Goal: Use online tool/utility

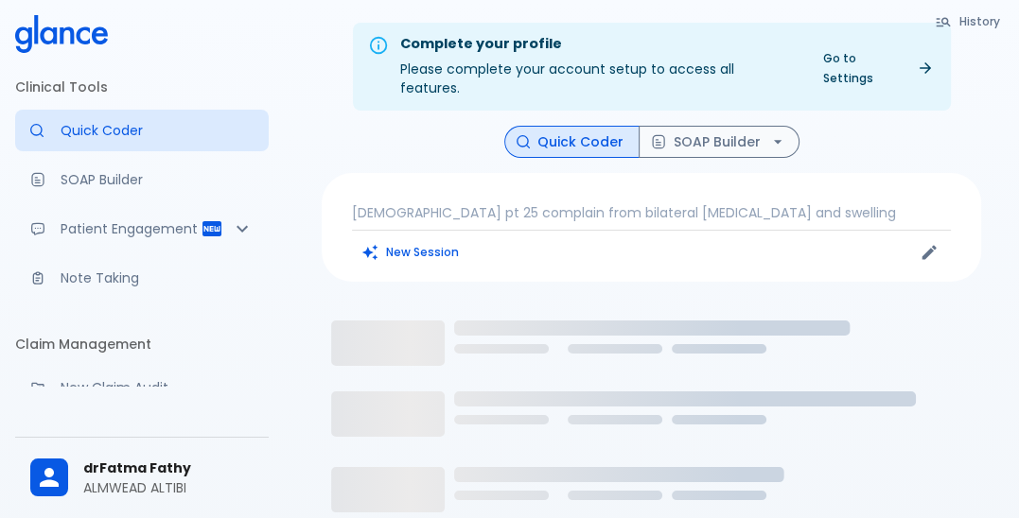
click at [439, 266] on div "History Quick Coder SOAP Builder [DEMOGRAPHIC_DATA] pt 25 complain from bilater…" at bounding box center [651, 450] width 705 height 649
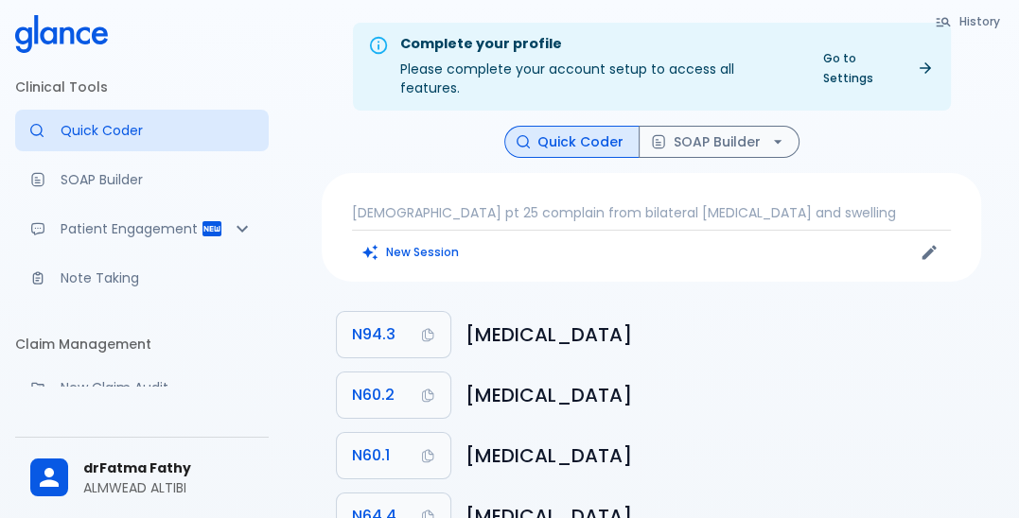
click at [810, 203] on p "[DEMOGRAPHIC_DATA] pt 25 complain from bilateral [MEDICAL_DATA] and swelling" at bounding box center [651, 212] width 599 height 19
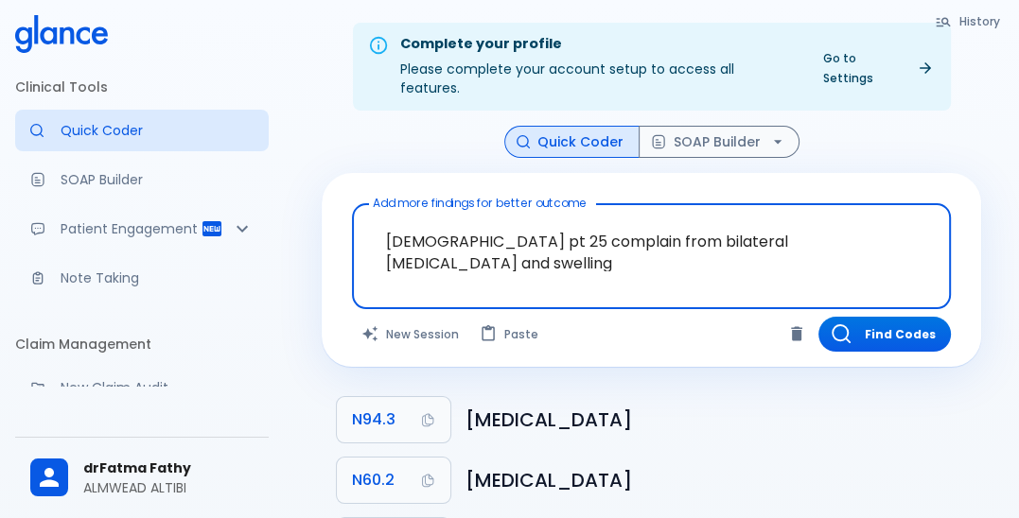
click at [908, 220] on textarea "[DEMOGRAPHIC_DATA] pt 25 complain from bilateral [MEDICAL_DATA] and swelling" at bounding box center [651, 242] width 572 height 60
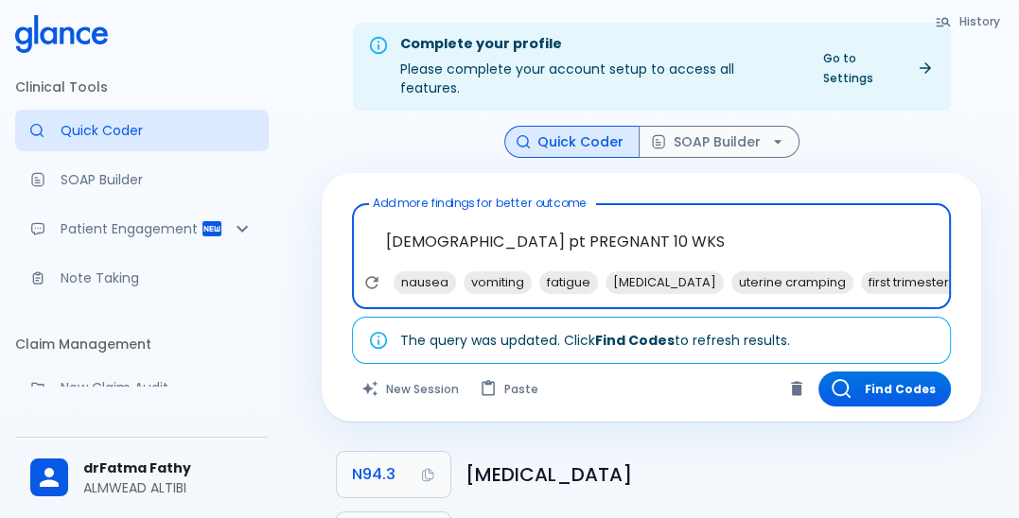
click at [462, 220] on textarea "[DEMOGRAPHIC_DATA] pt PREGNANT 10 WKS" at bounding box center [651, 242] width 572 height 60
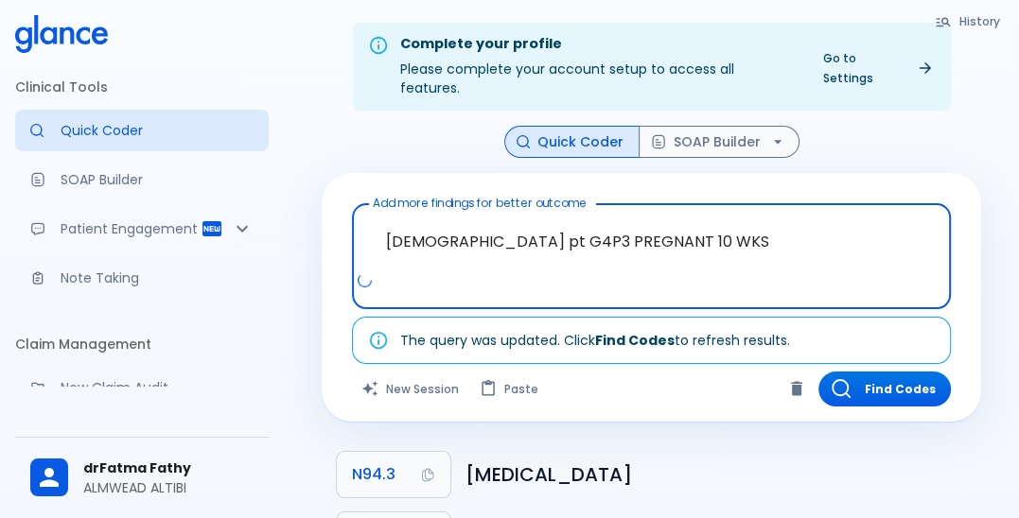
click at [690, 212] on textarea "[DEMOGRAPHIC_DATA] pt G4P3 PREGNANT 10 WKS" at bounding box center [651, 242] width 572 height 60
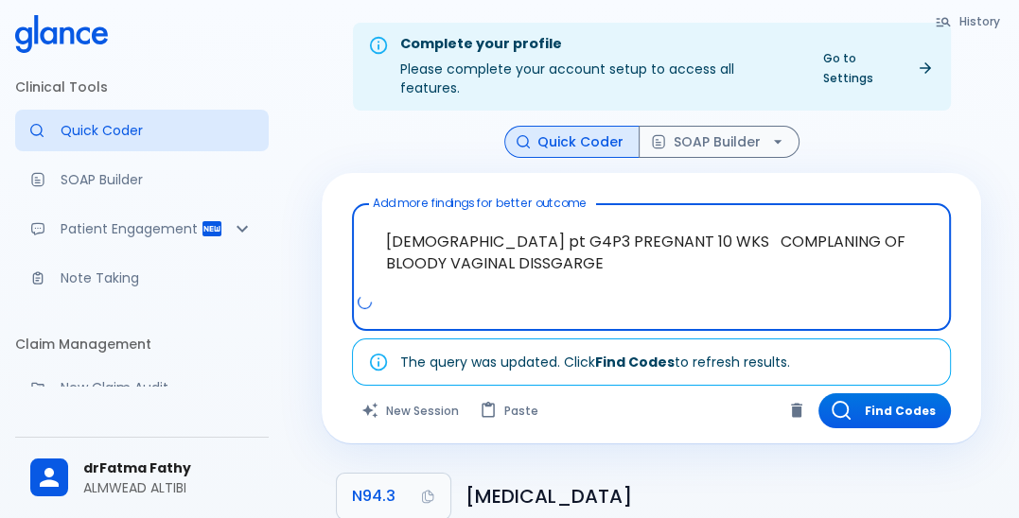
type textarea "[DEMOGRAPHIC_DATA] pt G4P3 PREGNANT 10 WKS COMPLANING OF BLOODY VAGINAL DISCHAR…"
drag, startPoint x: 730, startPoint y: 218, endPoint x: 695, endPoint y: 250, distance: 47.5
click at [695, 250] on textarea "[DEMOGRAPHIC_DATA] pt G4P3 PREGNANT 10 WKS COMPLANING OF BLOODY VAGINAL DISCHAR…" at bounding box center [651, 252] width 572 height 81
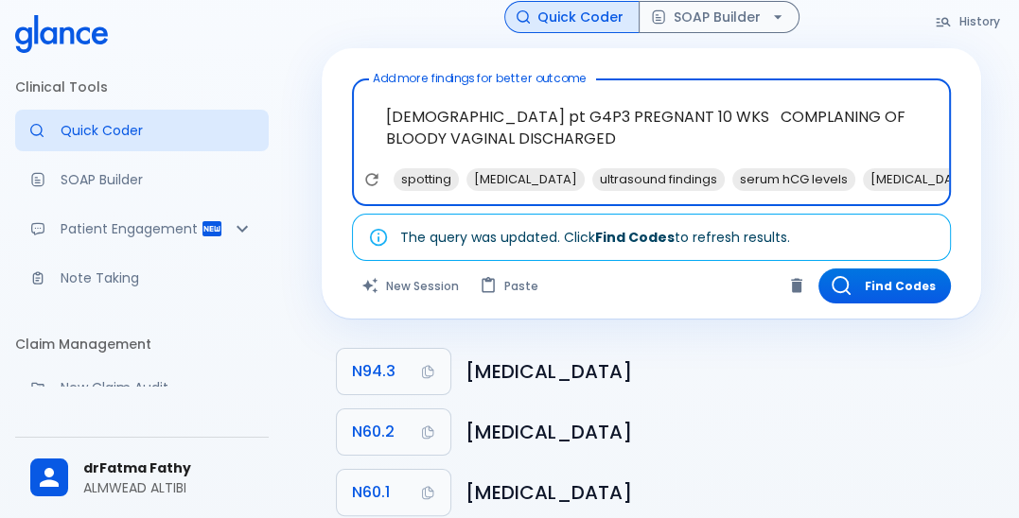
scroll to position [95, 0]
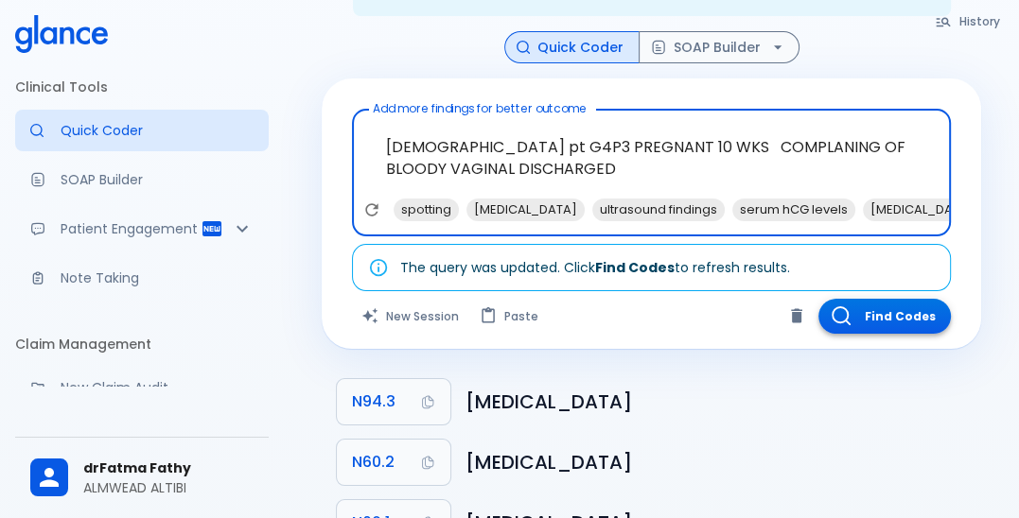
click at [903, 299] on button "Find Codes" at bounding box center [884, 316] width 132 height 35
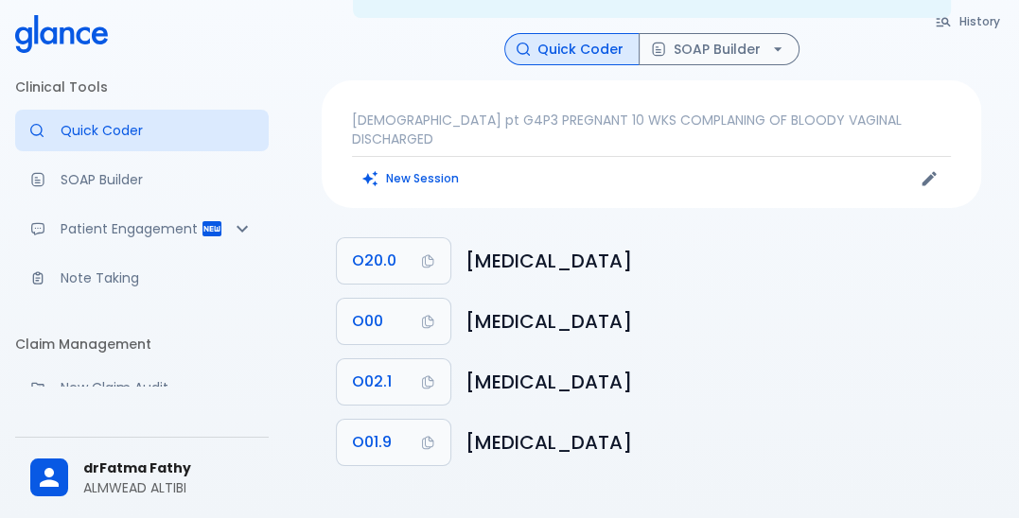
scroll to position [54, 0]
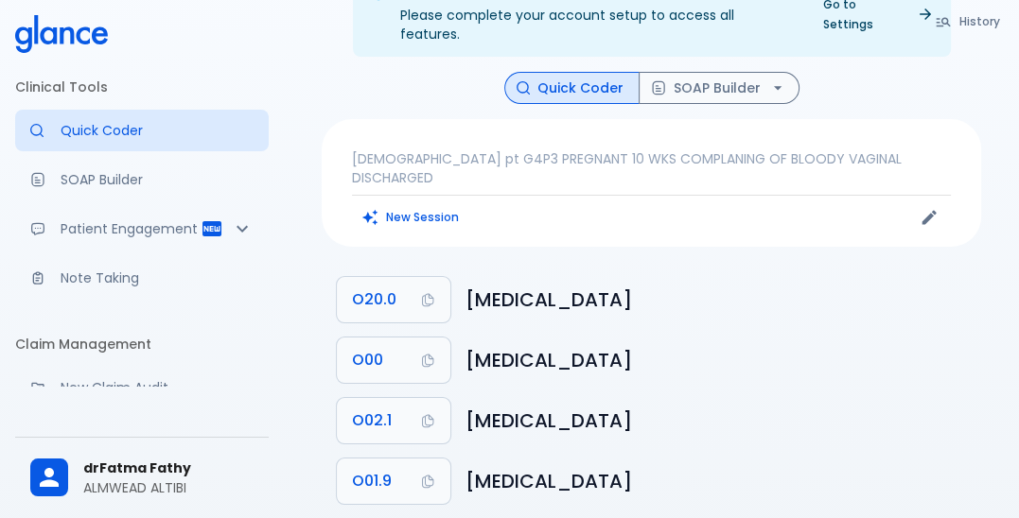
click at [345, 131] on div "[DEMOGRAPHIC_DATA] pt G4P3 PREGNANT 10 WKS COMPLANING OF BLOODY VAGINAL DISCHAR…" at bounding box center [651, 183] width 659 height 128
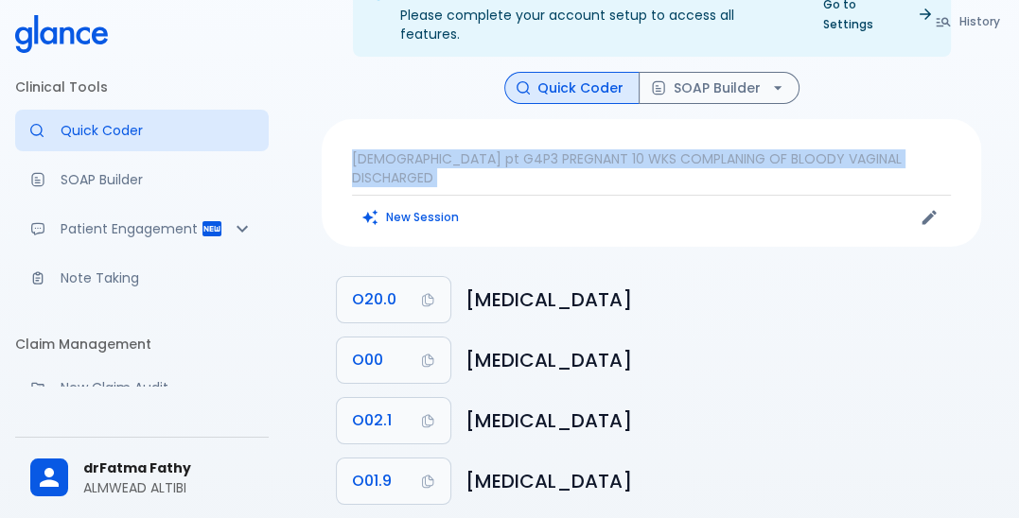
drag, startPoint x: 351, startPoint y: 137, endPoint x: 768, endPoint y: 157, distance: 417.7
click at [768, 157] on div "[DEMOGRAPHIC_DATA] pt G4P3 PREGNANT 10 WKS COMPLANING OF BLOODY VAGINAL DISCHAR…" at bounding box center [651, 183] width 659 height 128
copy div "[DEMOGRAPHIC_DATA] pt G4P3 PREGNANT 10 WKS COMPLANING OF BLOODY VAGINAL DISCHAR…"
